Goal: Transaction & Acquisition: Download file/media

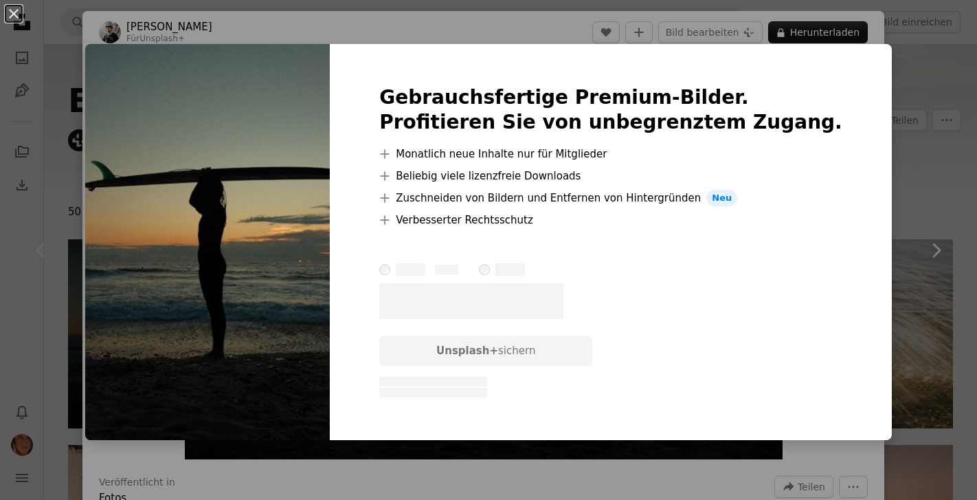
scroll to position [21, 0]
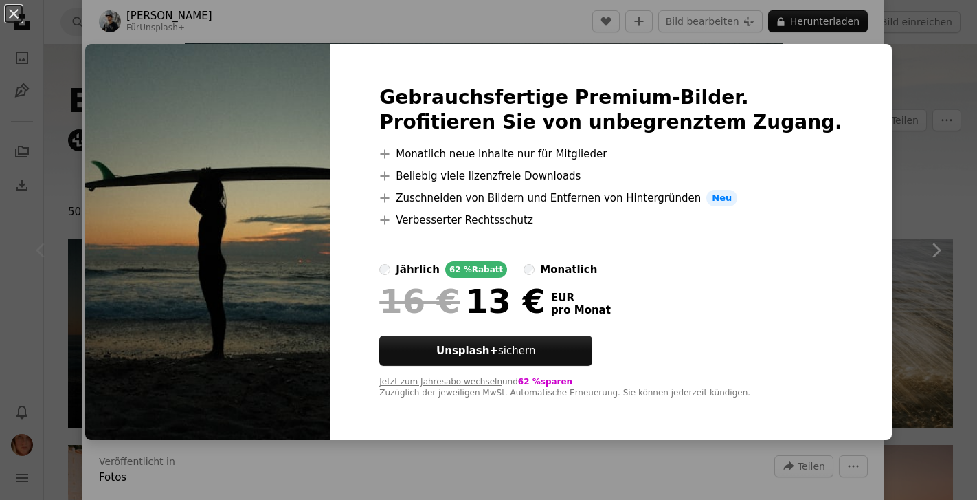
click at [930, 148] on div "An X shape Gebrauchsfertige Premium-Bilder. Profitieren Sie von unbegrenztem Zu…" at bounding box center [488, 250] width 977 height 500
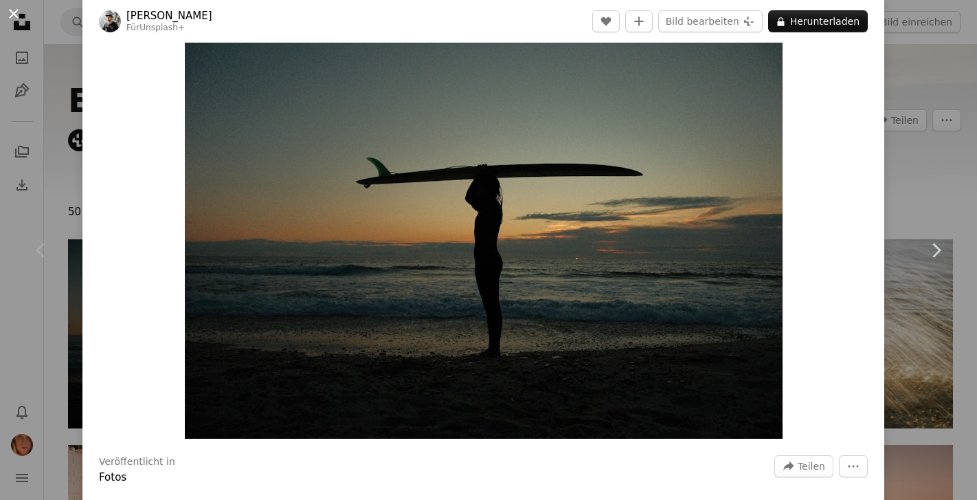
click at [14, 16] on button "An X shape" at bounding box center [13, 13] width 16 height 16
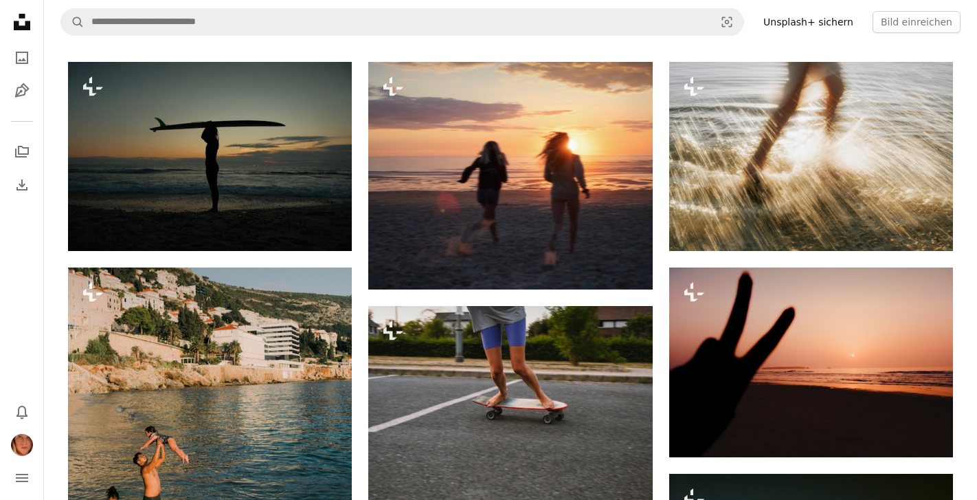
scroll to position [183, 0]
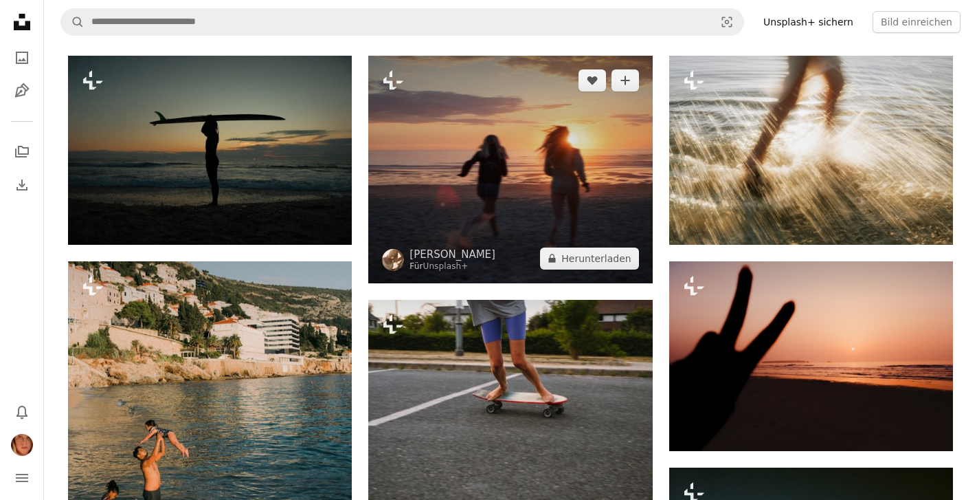
click at [498, 194] on img at bounding box center [510, 169] width 284 height 227
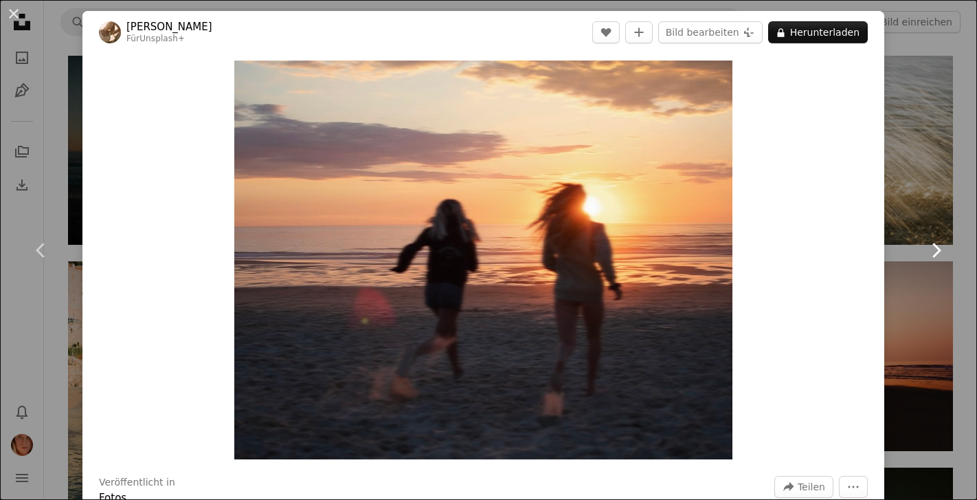
click at [940, 247] on icon "Chevron right" at bounding box center [936, 250] width 22 height 22
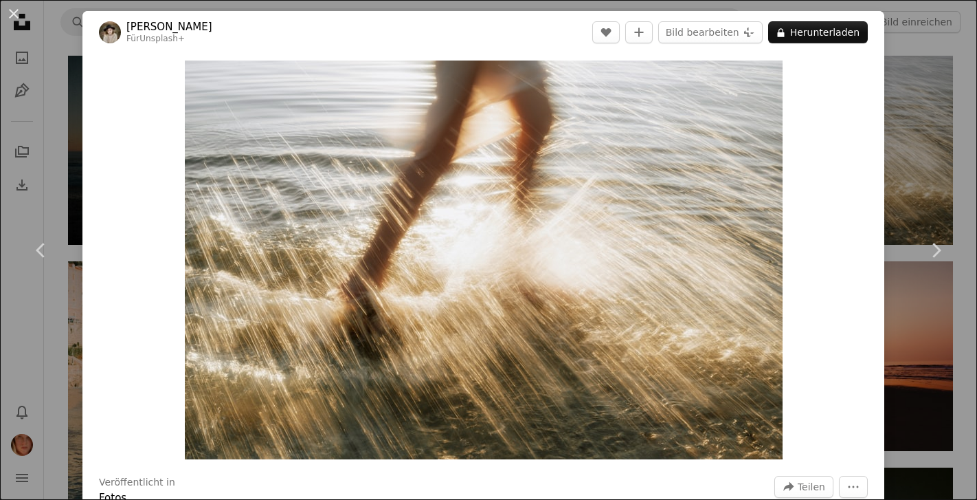
click at [930, 175] on div "An X shape Chevron left Chevron right [PERSON_NAME] Für Unsplash+ A heart A plu…" at bounding box center [488, 250] width 977 height 500
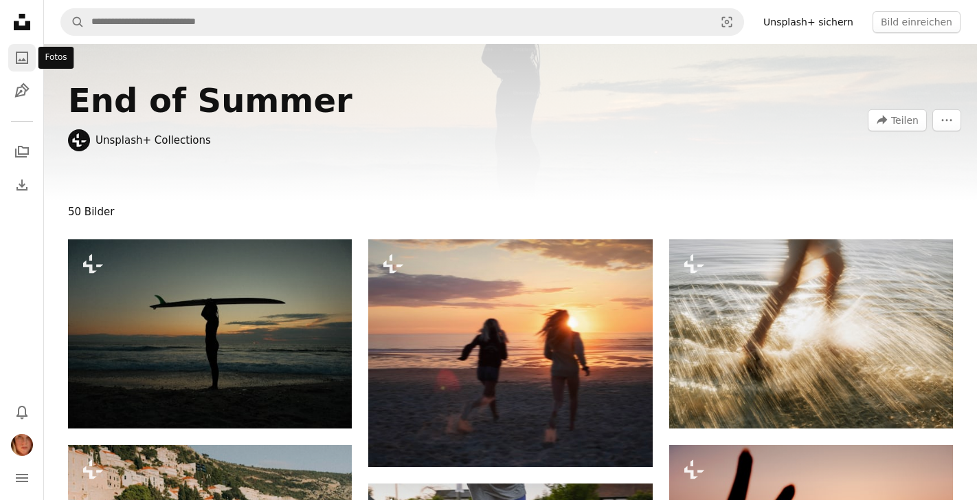
click at [23, 58] on icon "Fotos" at bounding box center [22, 58] width 12 height 12
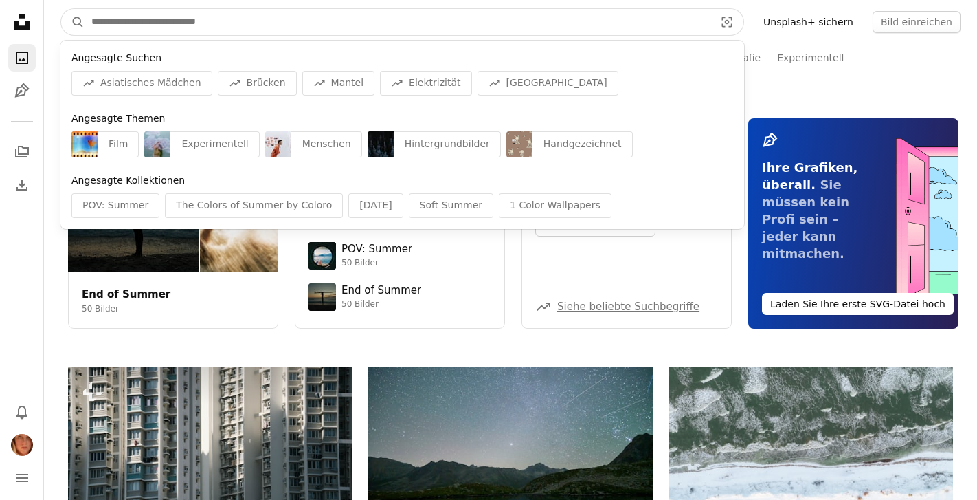
click at [495, 18] on input "Finden Sie Bildmaterial auf der ganzen Webseite" at bounding box center [398, 22] width 626 height 26
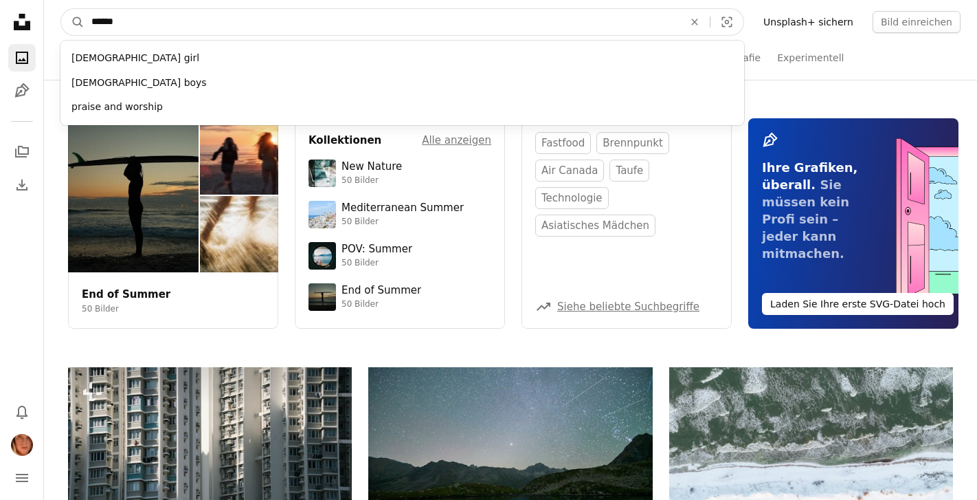
type input "*****"
click at [61, 9] on button "A magnifying glass" at bounding box center [72, 22] width 23 height 26
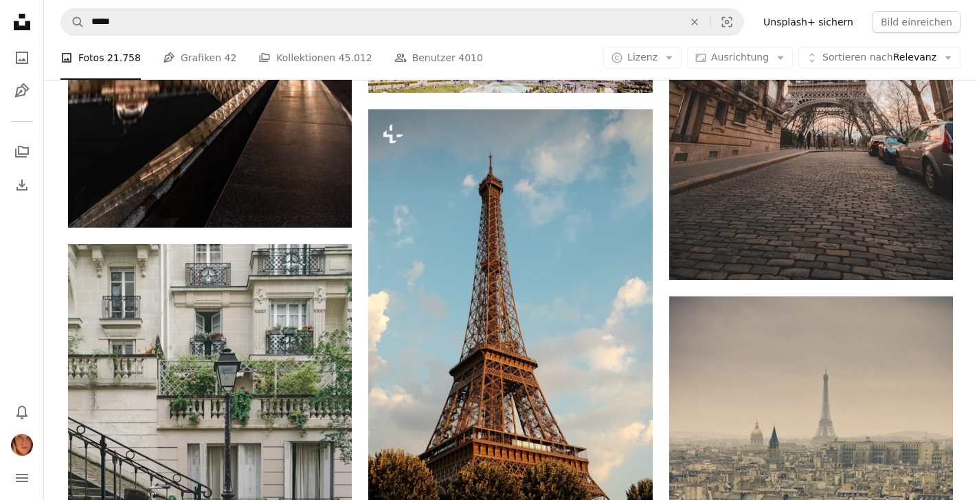
scroll to position [1369, 0]
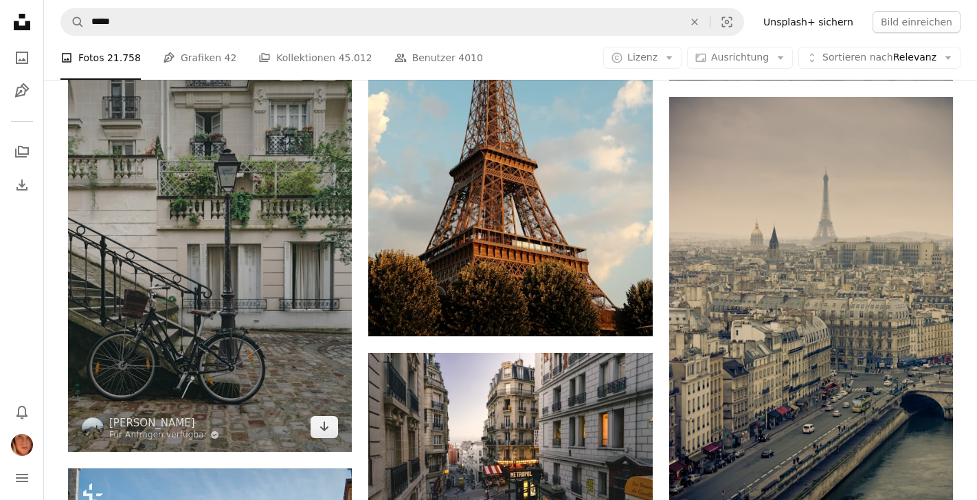
click at [250, 242] on img at bounding box center [210, 248] width 284 height 407
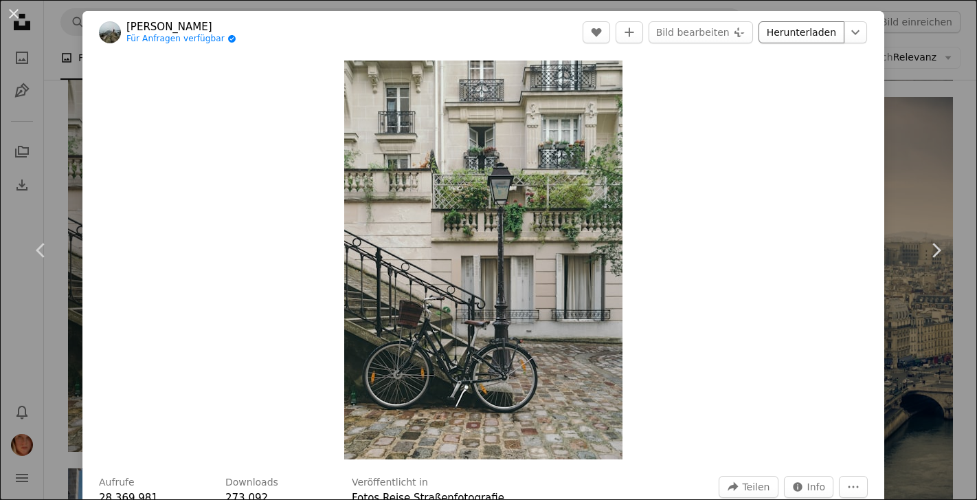
click at [824, 30] on link "Herunterladen" at bounding box center [802, 32] width 86 height 22
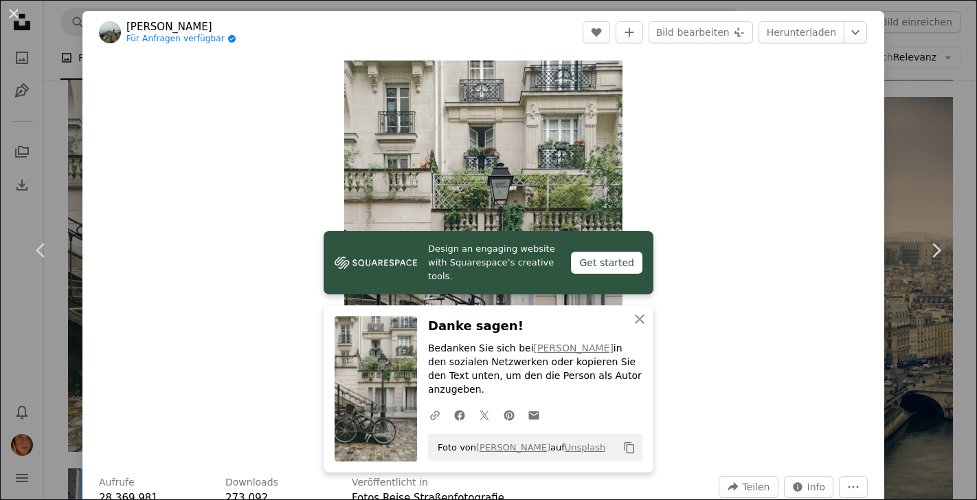
click at [737, 282] on div "Zoom in" at bounding box center [483, 260] width 802 height 412
click at [633, 327] on icon "An X shape" at bounding box center [639, 319] width 16 height 16
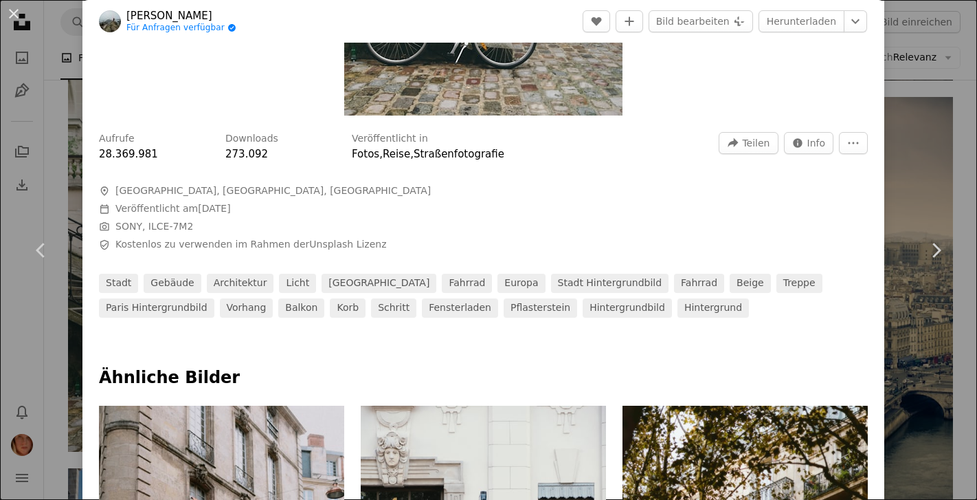
scroll to position [344, 0]
click at [867, 150] on button "More Actions" at bounding box center [853, 142] width 29 height 22
click at [585, 189] on dialog "An X shape Chevron left Chevron right [PERSON_NAME] Für Anfragen verfügbar A ch…" at bounding box center [488, 250] width 977 height 500
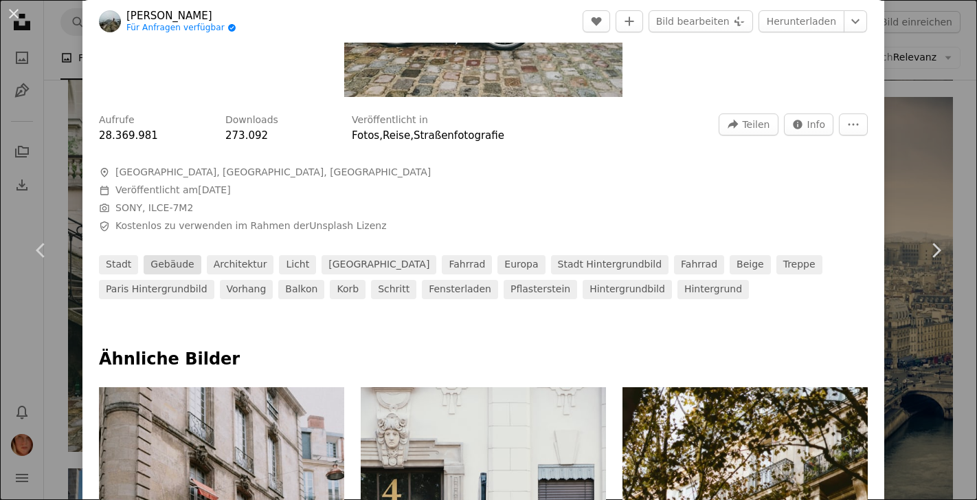
scroll to position [0, 0]
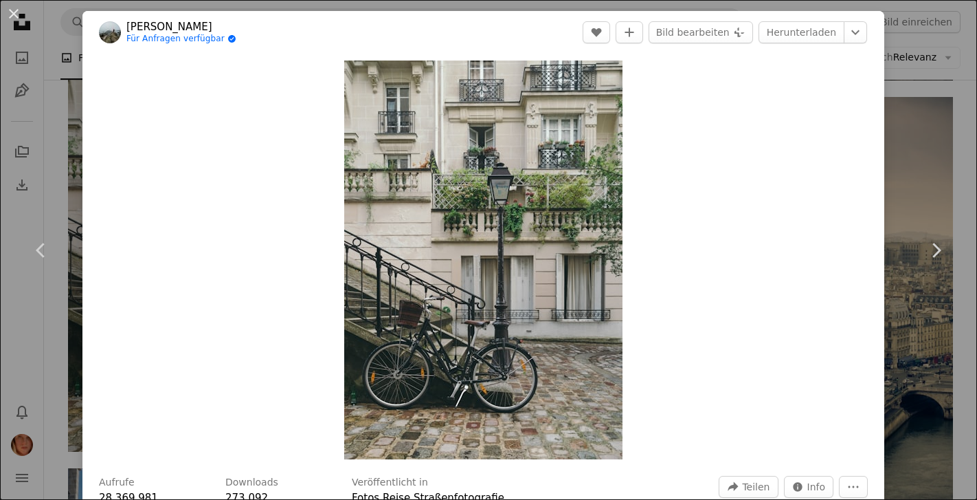
click at [197, 36] on link "Für Anfragen verfügbar A checkmark inside of a circle" at bounding box center [181, 39] width 110 height 11
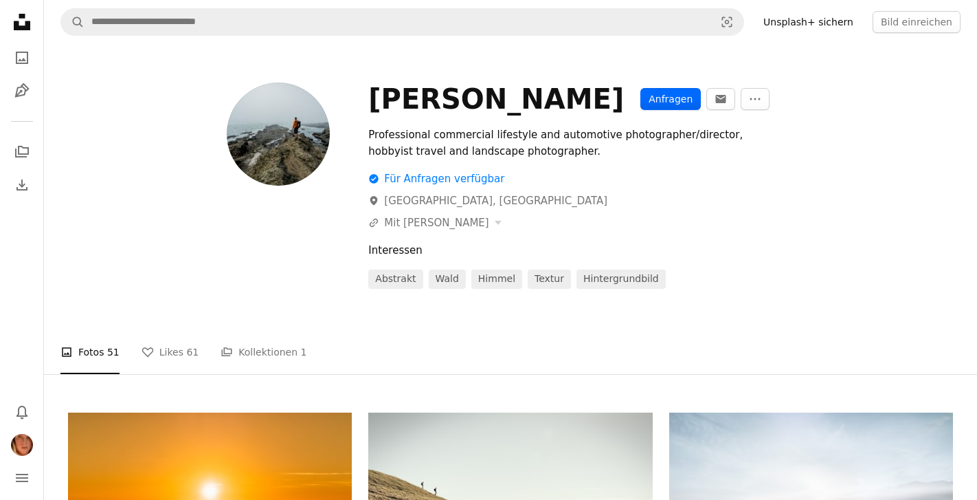
click at [640, 100] on button "Anfragen" at bounding box center [670, 99] width 60 height 22
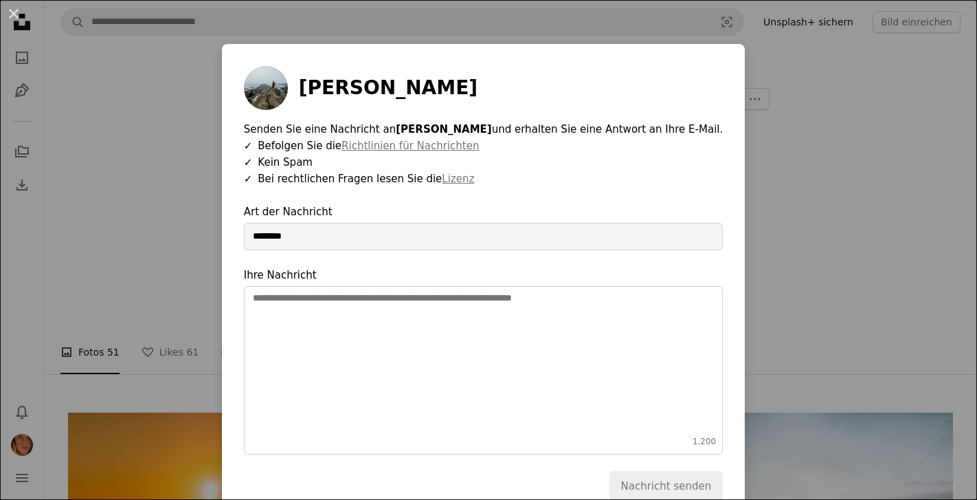
click at [809, 181] on div "An X shape [PERSON_NAME] Senden Sie eine Nachricht an [PERSON_NAME] und erhalte…" at bounding box center [488, 250] width 977 height 500
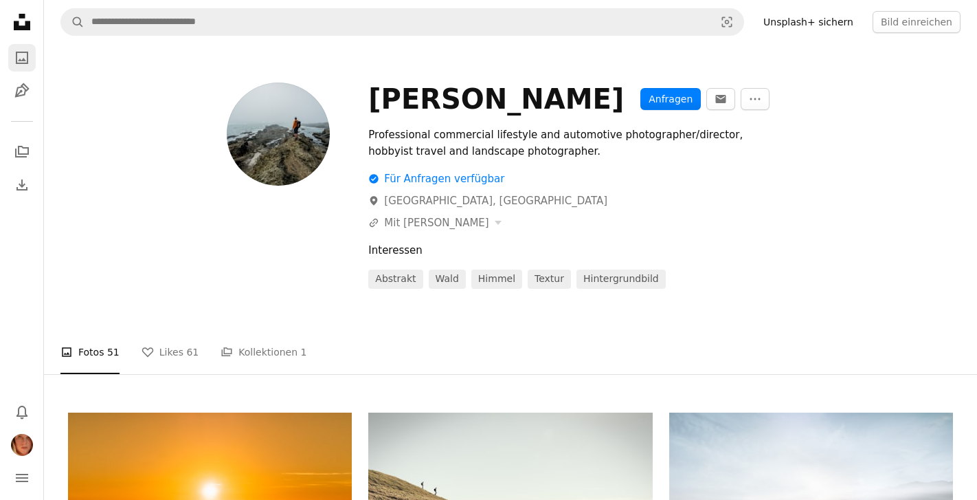
click at [30, 51] on icon "A photo" at bounding box center [22, 57] width 16 height 16
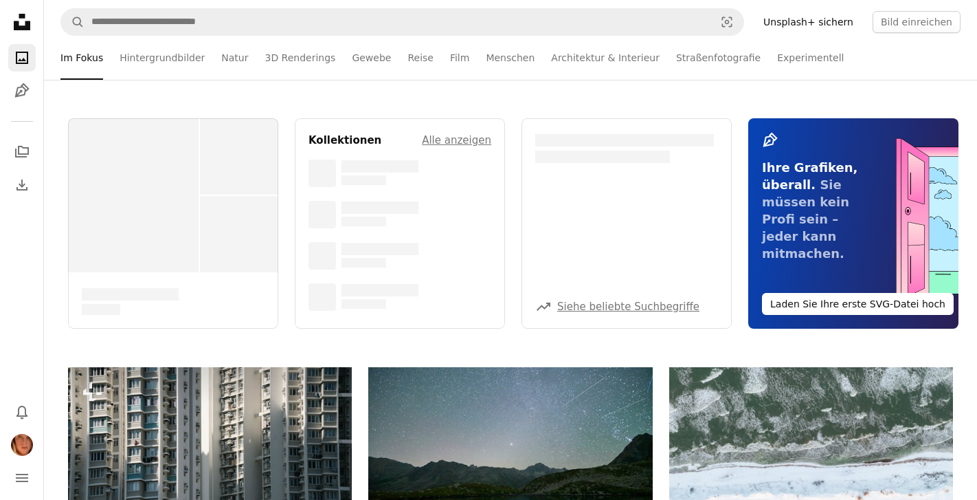
click at [827, 24] on link "Unsplash+ sichern" at bounding box center [808, 22] width 107 height 22
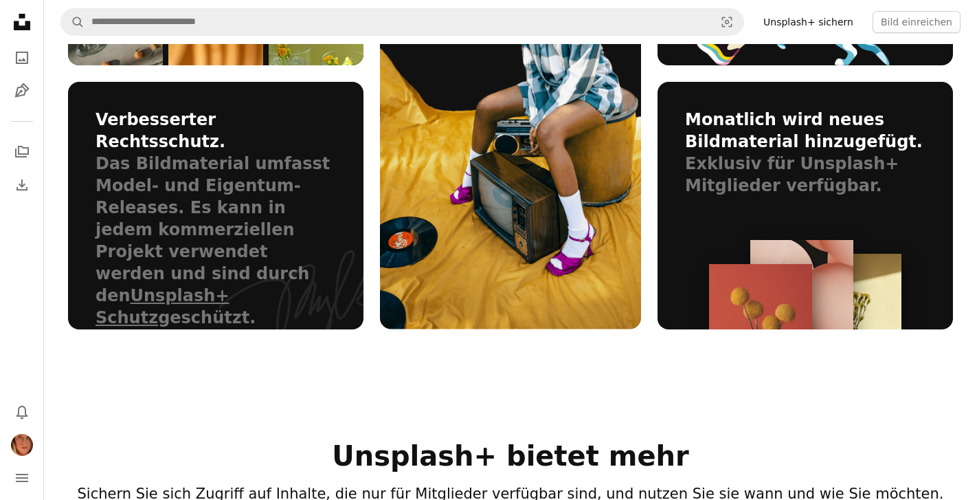
scroll to position [1126, 0]
